Goal: Task Accomplishment & Management: Use online tool/utility

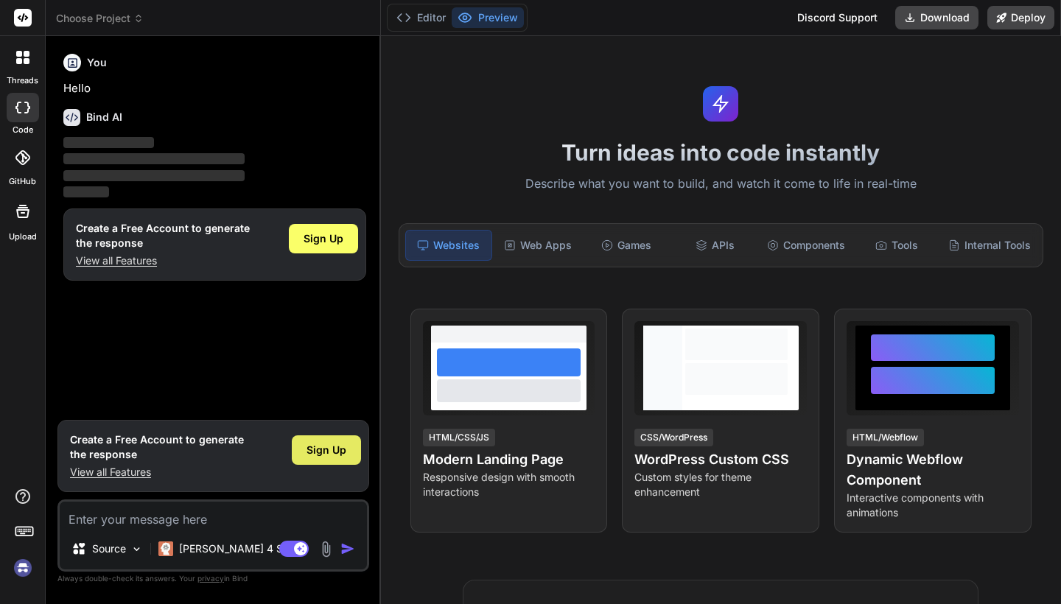
click at [335, 460] on div "Sign Up" at bounding box center [326, 449] width 69 height 29
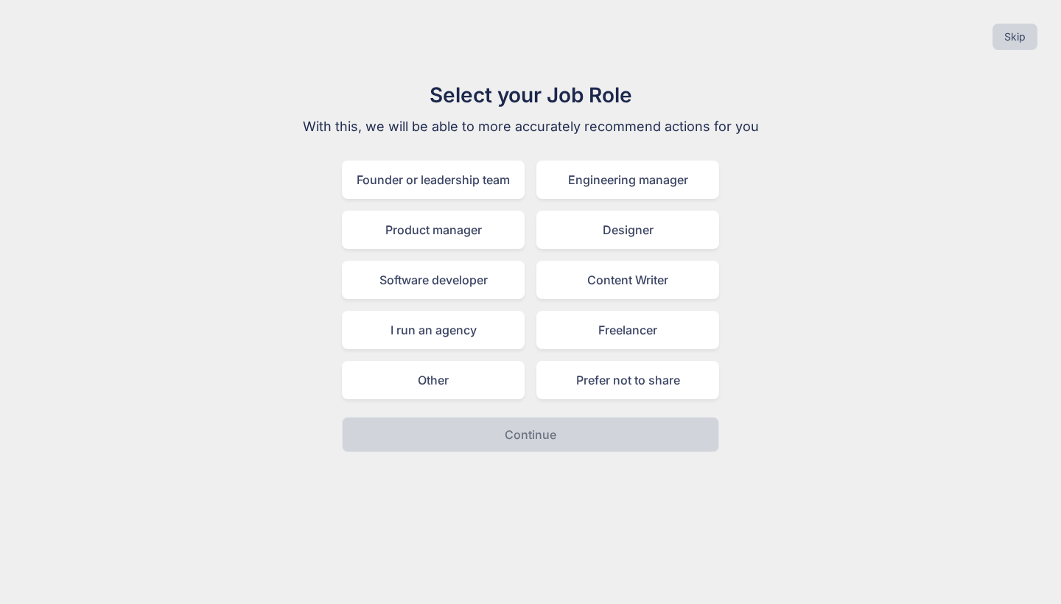
type textarea "x"
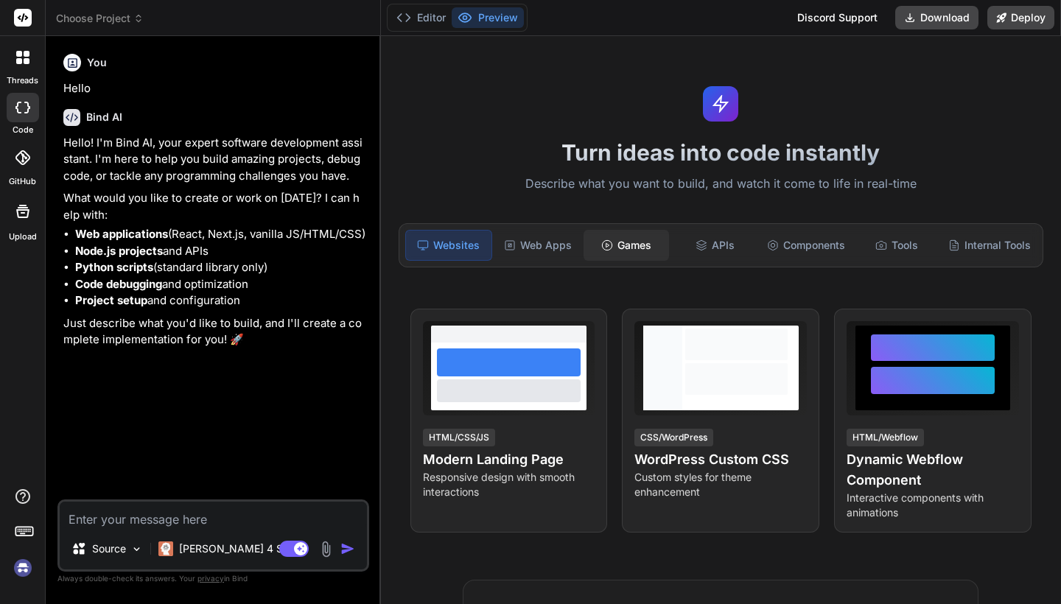
click at [648, 242] on div "Games" at bounding box center [626, 245] width 85 height 31
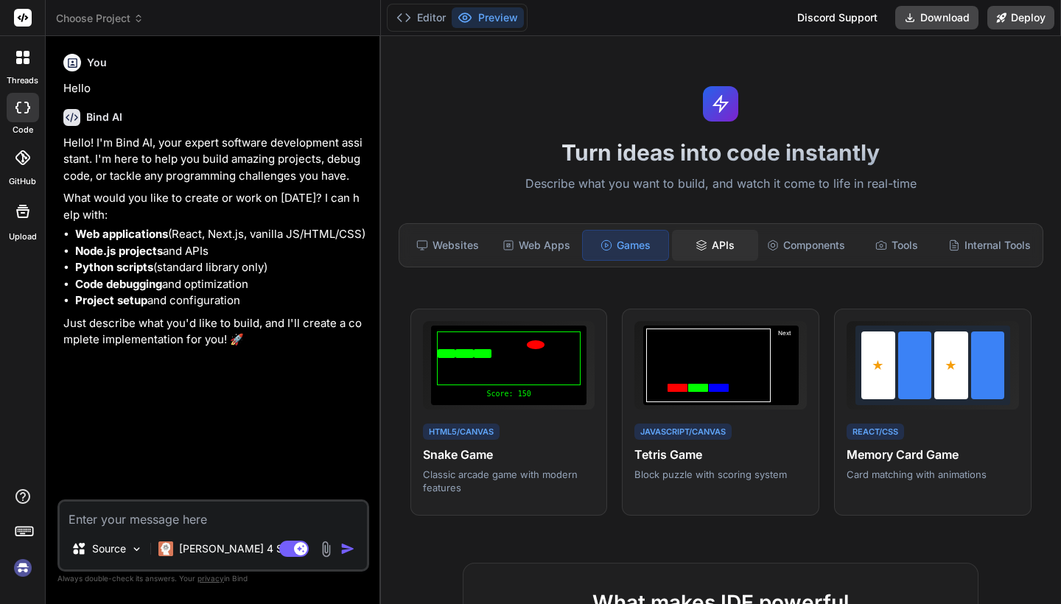
click at [726, 246] on div "APIs" at bounding box center [714, 245] width 85 height 31
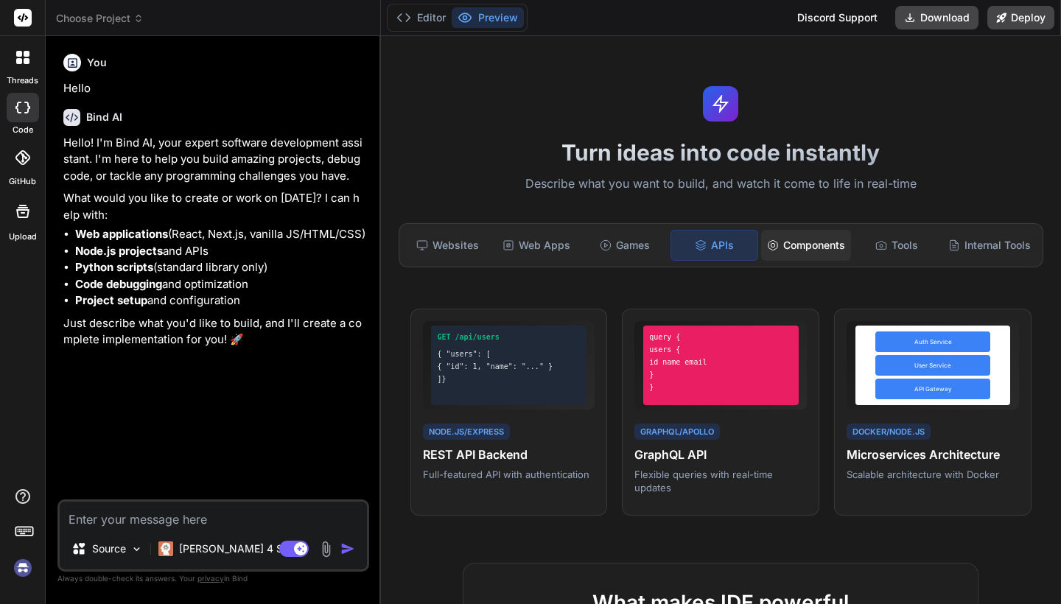
click at [807, 245] on div "Components" at bounding box center [806, 245] width 90 height 31
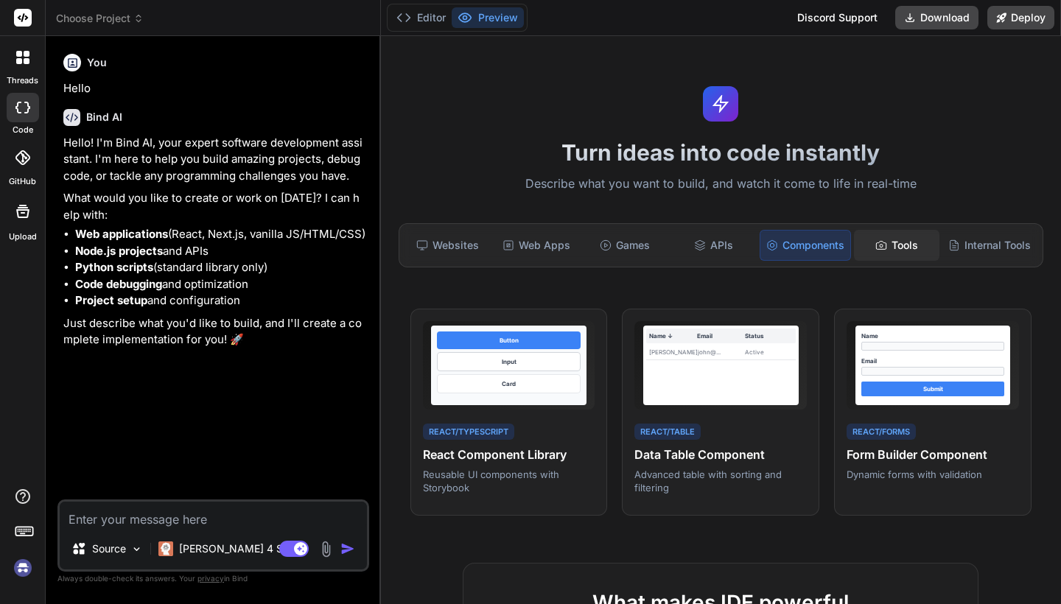
click at [903, 253] on div "Tools" at bounding box center [896, 245] width 85 height 31
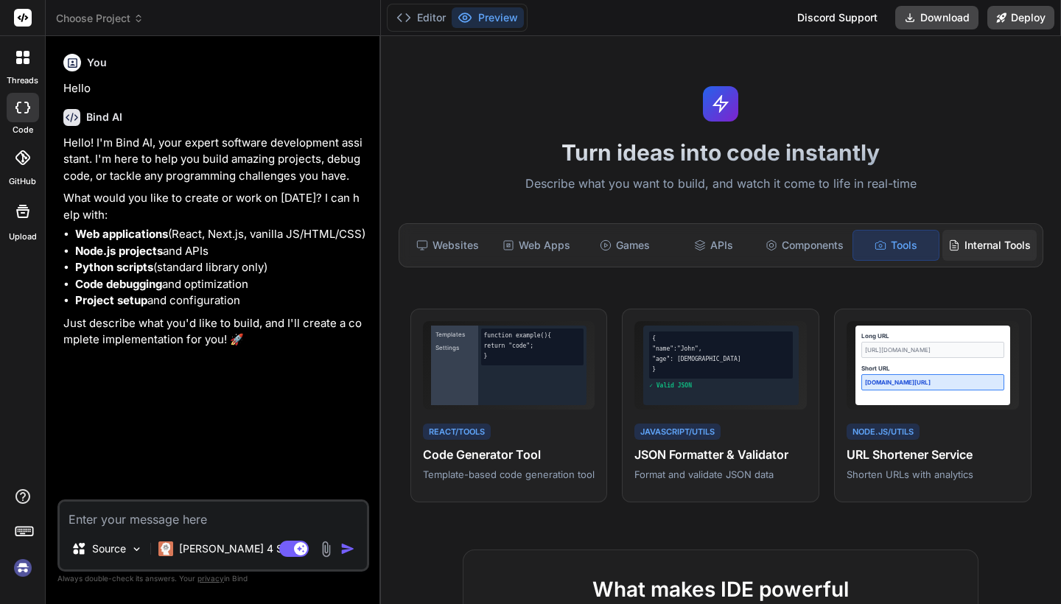
click at [970, 245] on div "Internal Tools" at bounding box center [989, 245] width 94 height 31
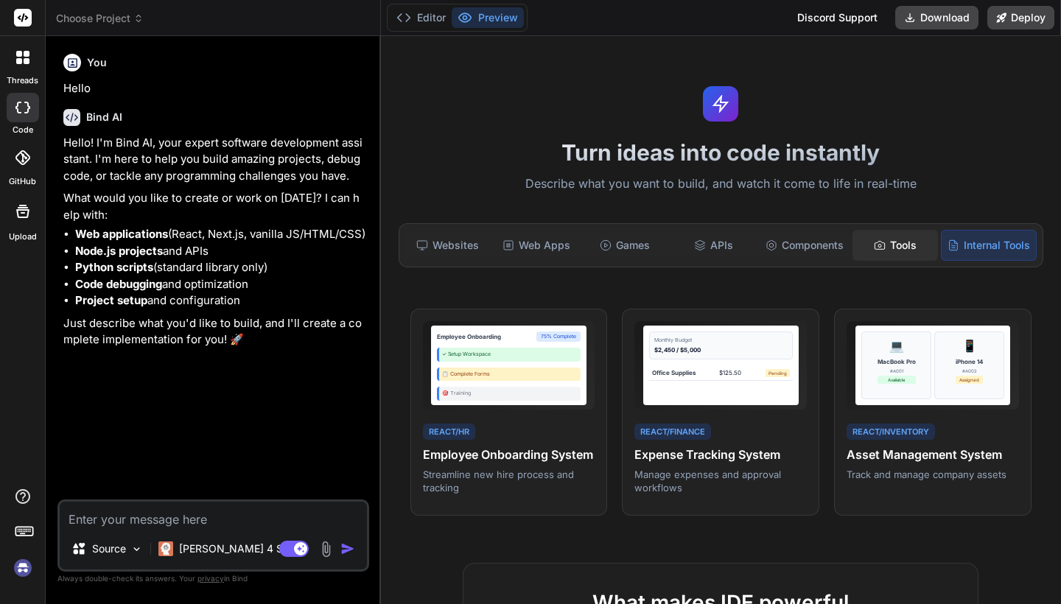
click at [923, 237] on div "Tools" at bounding box center [894, 245] width 85 height 31
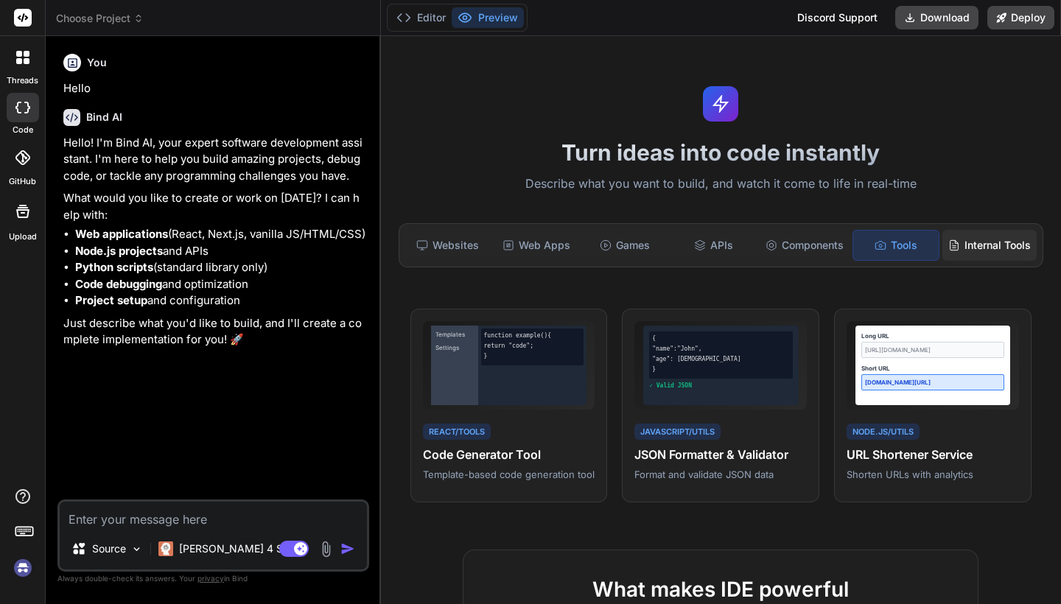
click at [993, 243] on div "Internal Tools" at bounding box center [989, 245] width 94 height 31
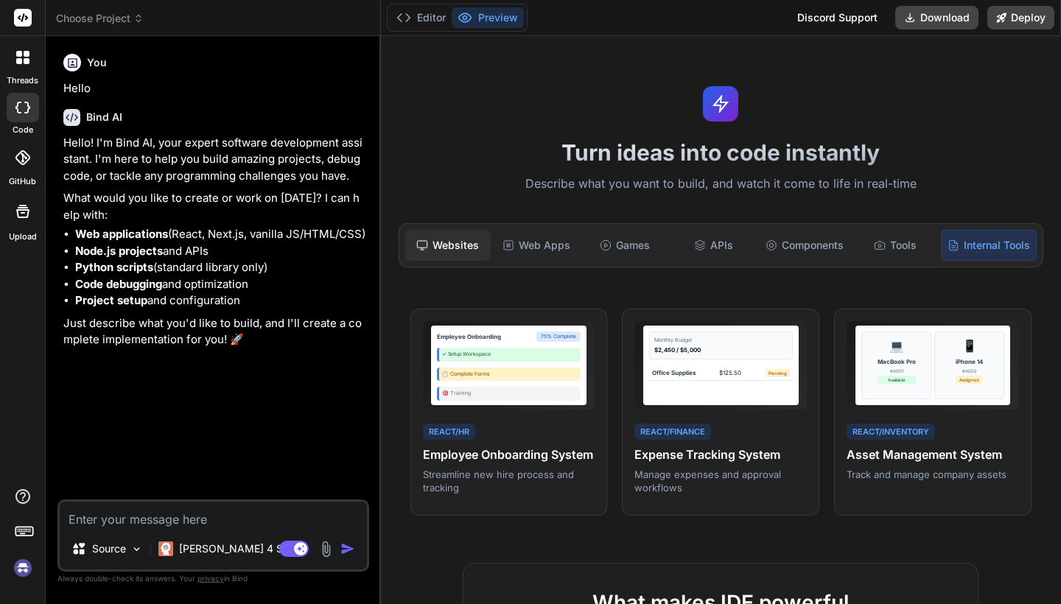
click at [474, 234] on div "Websites" at bounding box center [447, 245] width 85 height 31
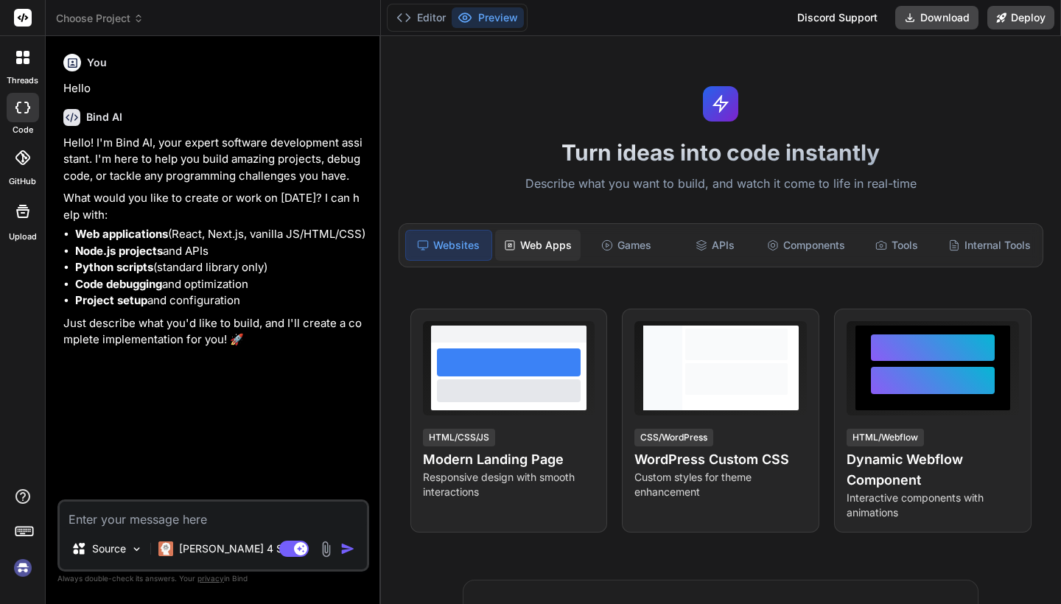
click at [539, 251] on div "Web Apps" at bounding box center [537, 245] width 85 height 31
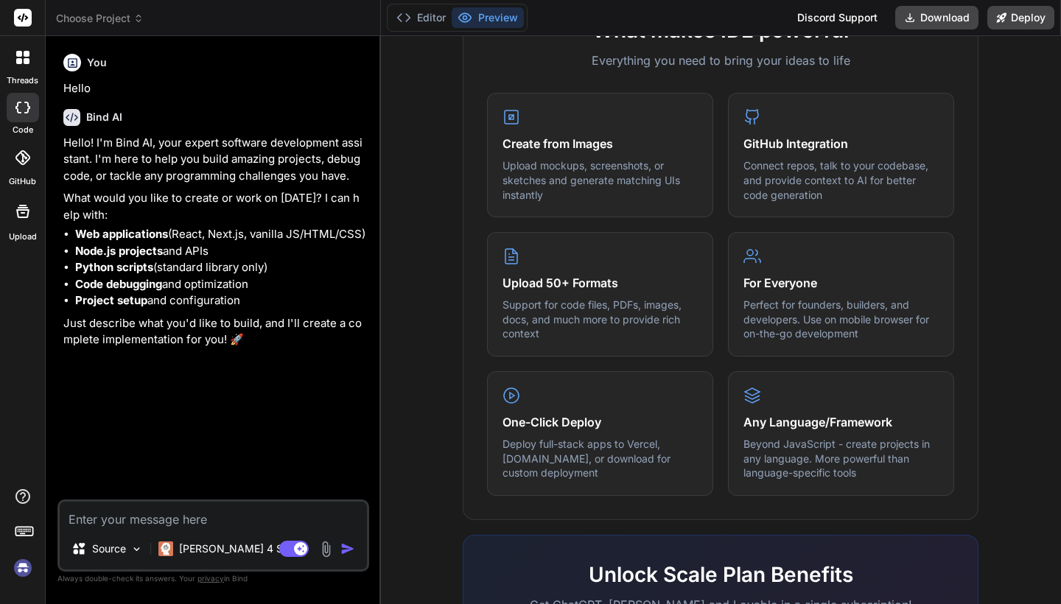
scroll to position [581, 0]
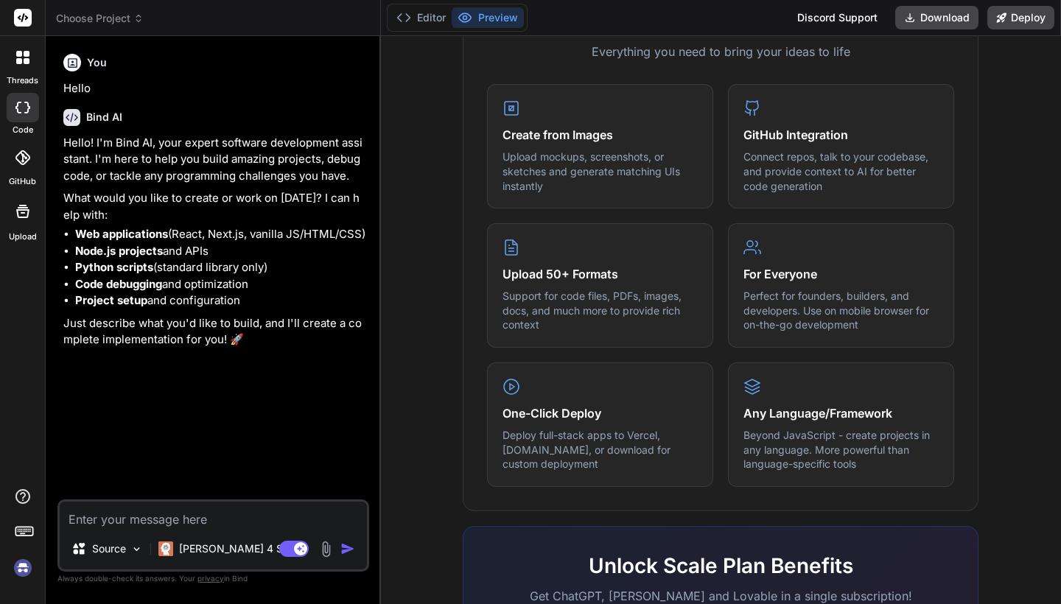
click at [222, 512] on textarea at bounding box center [213, 515] width 307 height 27
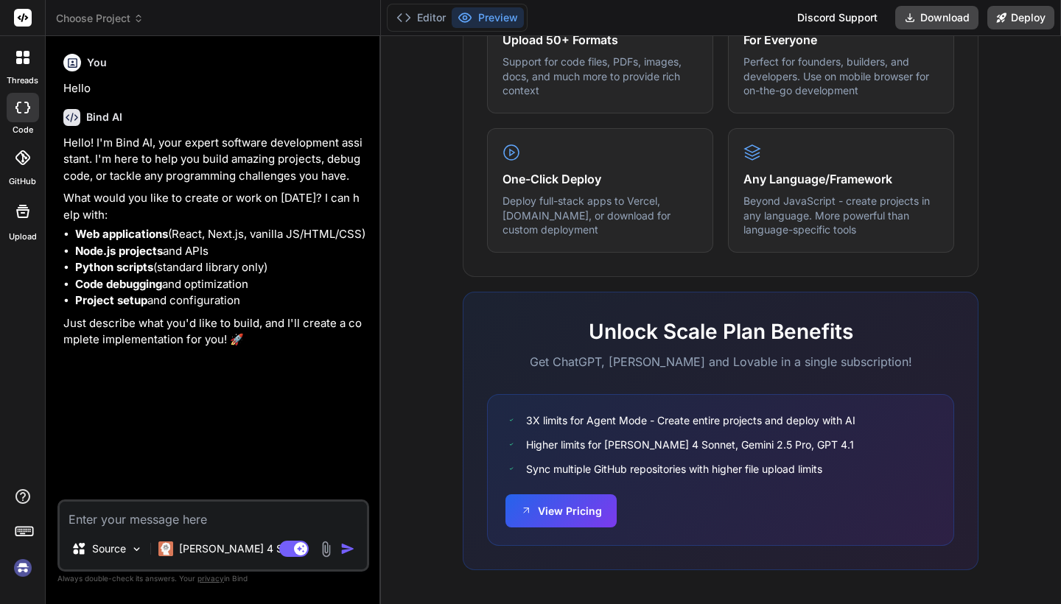
scroll to position [815, 0]
click at [242, 516] on textarea at bounding box center [213, 515] width 307 height 27
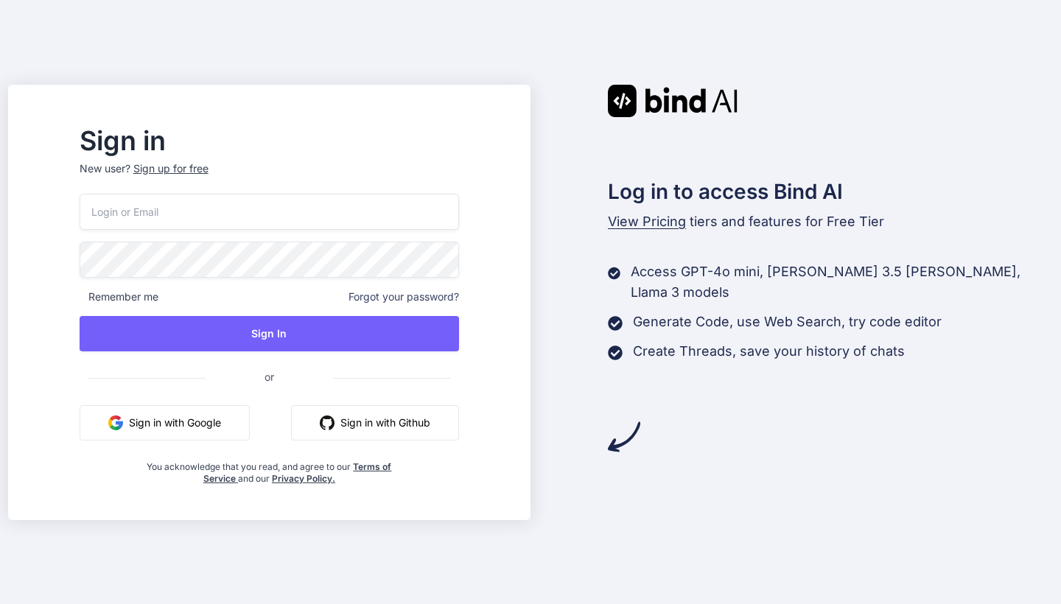
click at [382, 422] on button "Sign in with Github" at bounding box center [375, 422] width 168 height 35
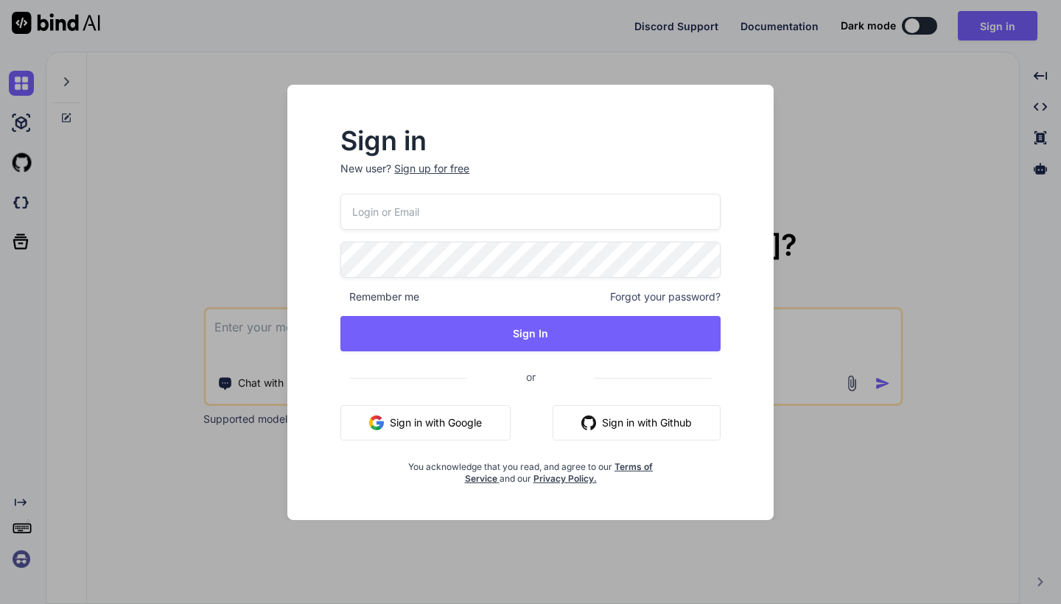
click at [594, 427] on img "button" at bounding box center [588, 423] width 15 height 15
click at [836, 154] on div "Sign in New user? Sign up for free Remember me Forgot your password? Sign In or…" at bounding box center [530, 302] width 1061 height 604
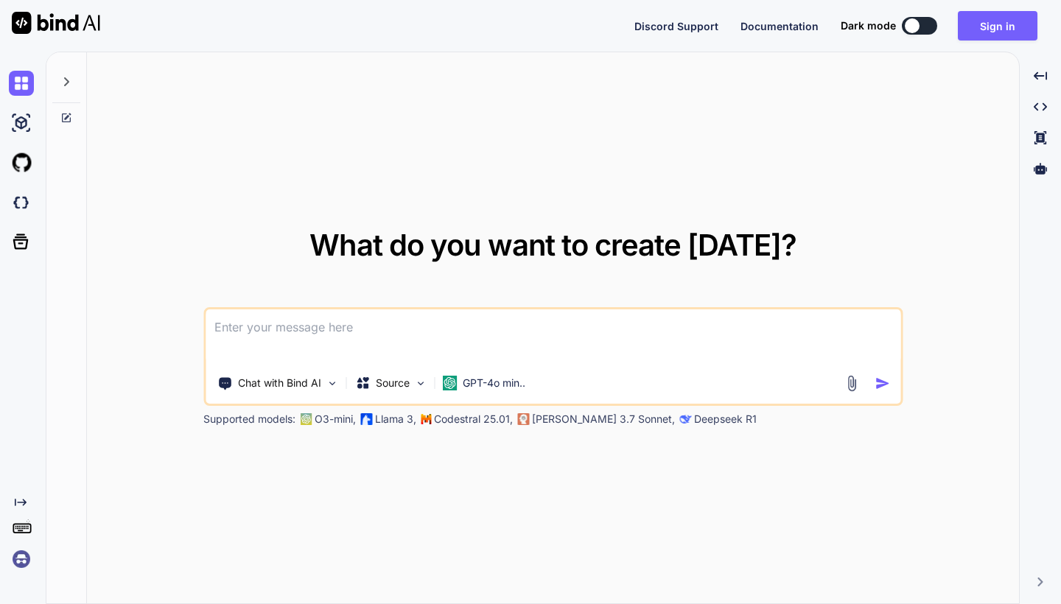
click at [619, 186] on div "What do you want to create [DATE]? Chat with Bind AI Source GPT-4o min.. Suppor…" at bounding box center [553, 328] width 932 height 553
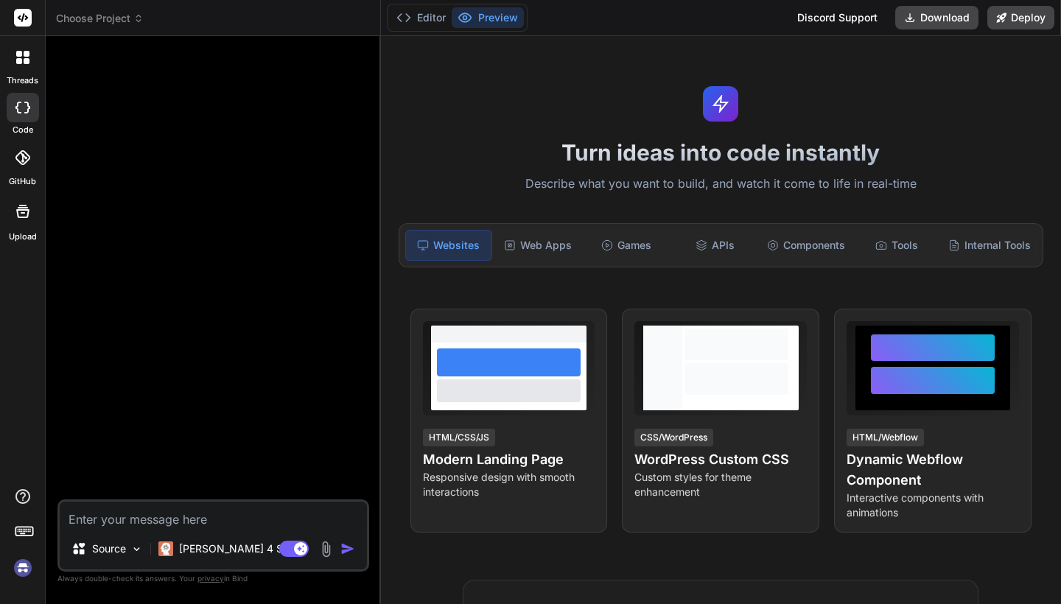
type textarea "x"
click at [178, 516] on textarea at bounding box center [213, 515] width 307 height 27
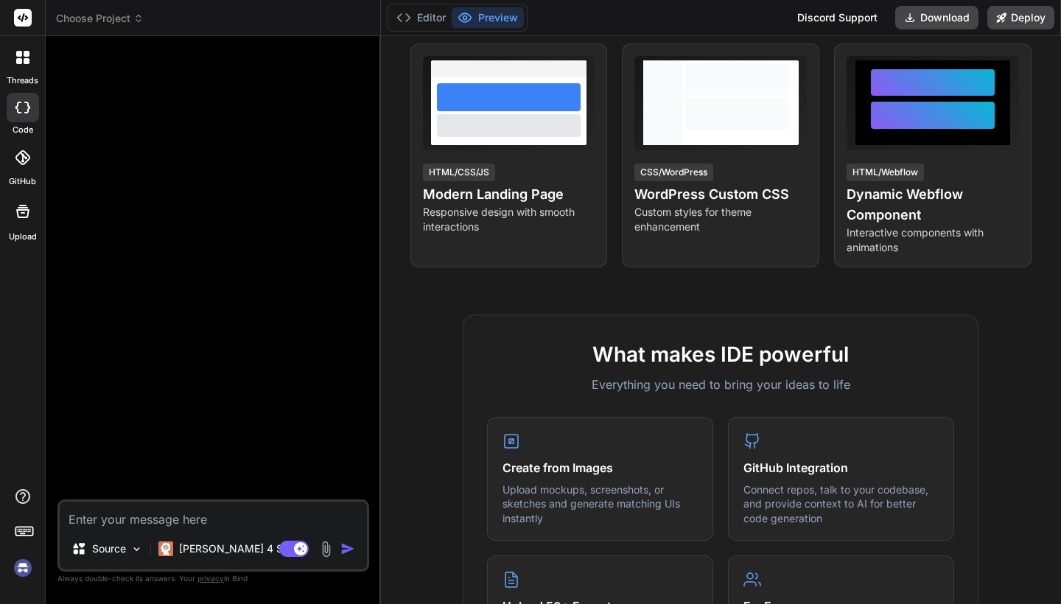
scroll to position [266, 0]
